Goal: Task Accomplishment & Management: Manage account settings

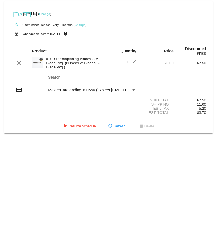
click at [50, 14] on link "Change" at bounding box center [44, 13] width 11 height 3
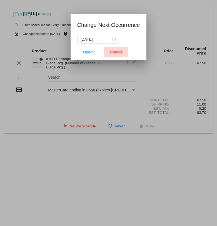
click at [114, 51] on span "Cancel" at bounding box center [116, 52] width 12 height 4
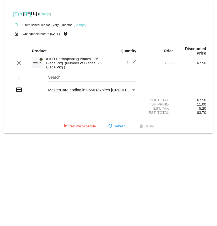
click at [132, 90] on div "Payment Method" at bounding box center [133, 90] width 3 height 1
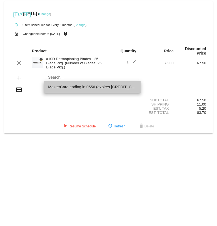
click at [132, 87] on span "MasterCard ending in 0556 (expires [CREDIT_CARD_DATA])" at bounding box center [92, 87] width 88 height 12
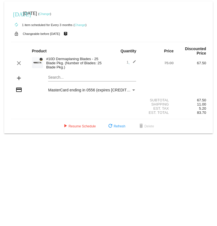
click at [44, 36] on div "lock_open Changeable before [DATE] live_help" at bounding box center [108, 33] width 195 height 7
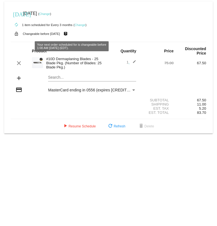
click at [69, 34] on mat-icon "live_help" at bounding box center [65, 33] width 7 height 7
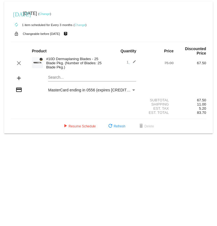
click at [69, 34] on mat-icon "live_help" at bounding box center [65, 33] width 7 height 7
click at [17, 35] on mat-icon "lock_open" at bounding box center [16, 33] width 7 height 7
click at [78, 25] on link "Change" at bounding box center [79, 24] width 11 height 3
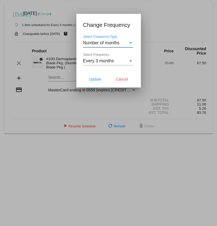
click at [131, 44] on div "Select Frequency Type" at bounding box center [130, 42] width 5 height 5
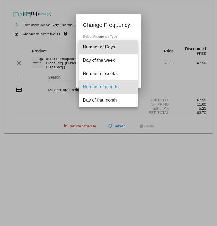
click at [131, 44] on span "Number of Days" at bounding box center [108, 46] width 50 height 13
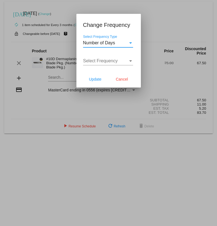
click at [131, 44] on div "Select Frequency Type" at bounding box center [130, 42] width 5 height 5
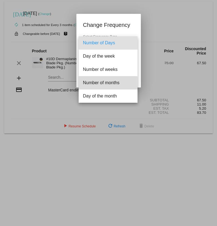
click at [108, 83] on span "Number of months" at bounding box center [108, 82] width 50 height 13
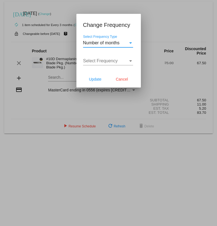
click at [131, 62] on div "Select Frequency" at bounding box center [130, 60] width 3 height 1
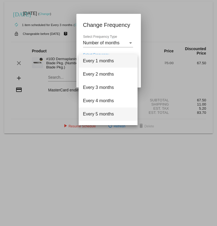
click at [101, 112] on span "Every 5 months" at bounding box center [108, 114] width 50 height 13
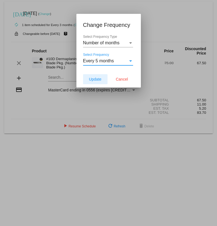
click at [96, 80] on span "Update" at bounding box center [95, 79] width 12 height 4
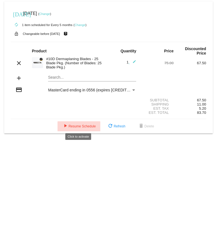
click at [83, 125] on span "play_arrow Resume Schedule" at bounding box center [79, 127] width 34 height 4
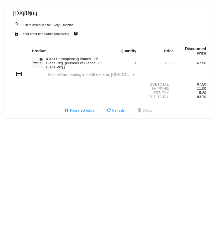
click at [87, 147] on body "[DATE] [DATE] autorenew 1 item scheduled for Every 5 months lock Your order has…" at bounding box center [108, 113] width 217 height 226
